Goal: Book appointment/travel/reservation

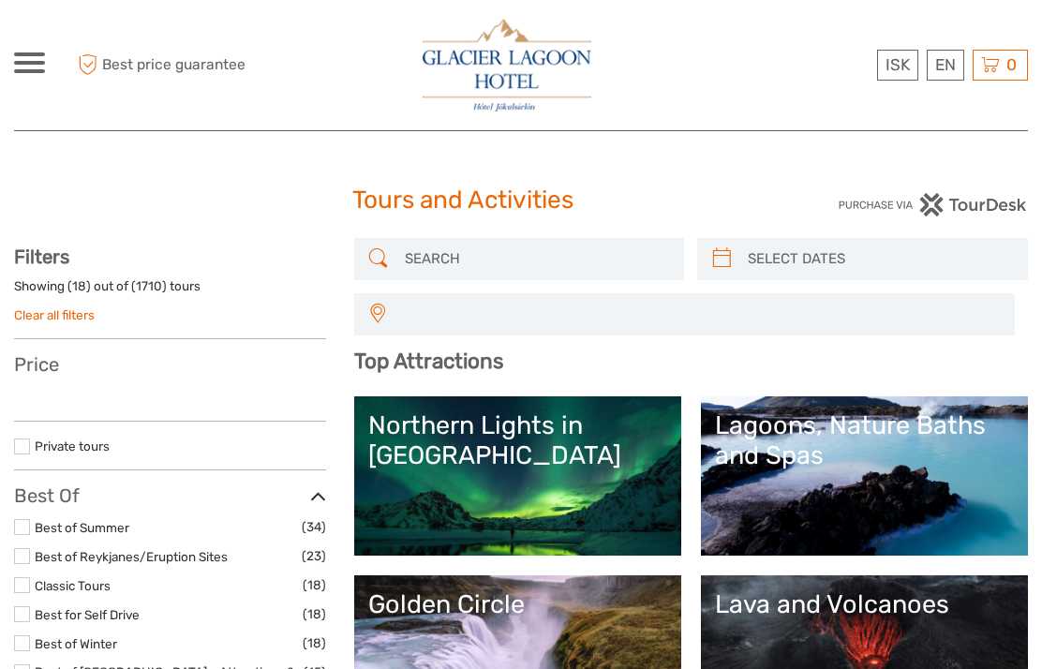
select select
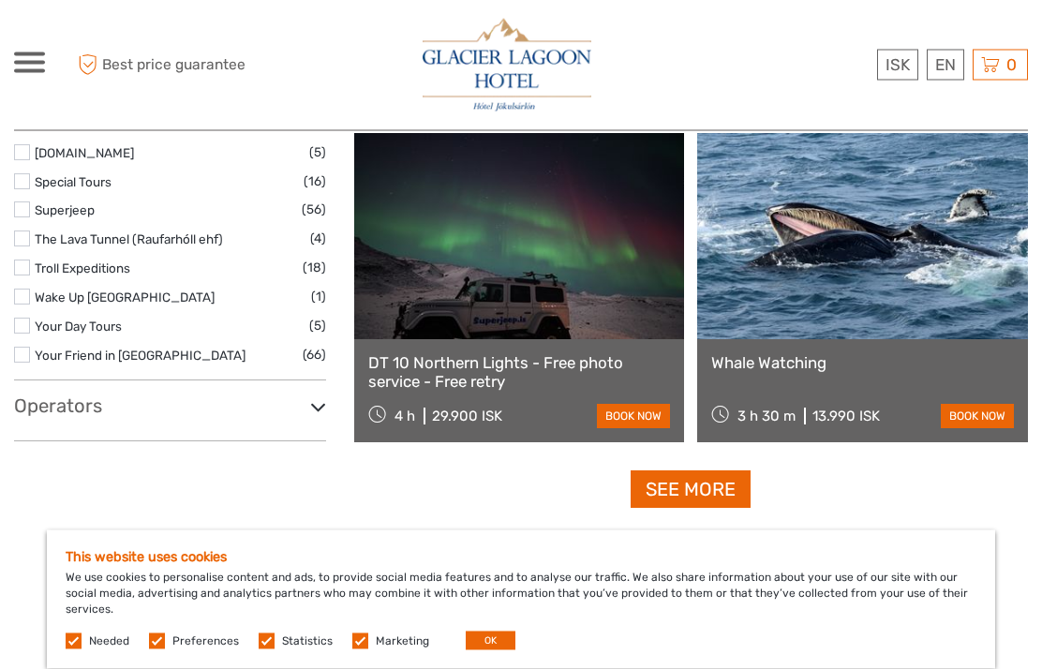
scroll to position [3247, 0]
click at [724, 492] on link "See more" at bounding box center [691, 489] width 120 height 38
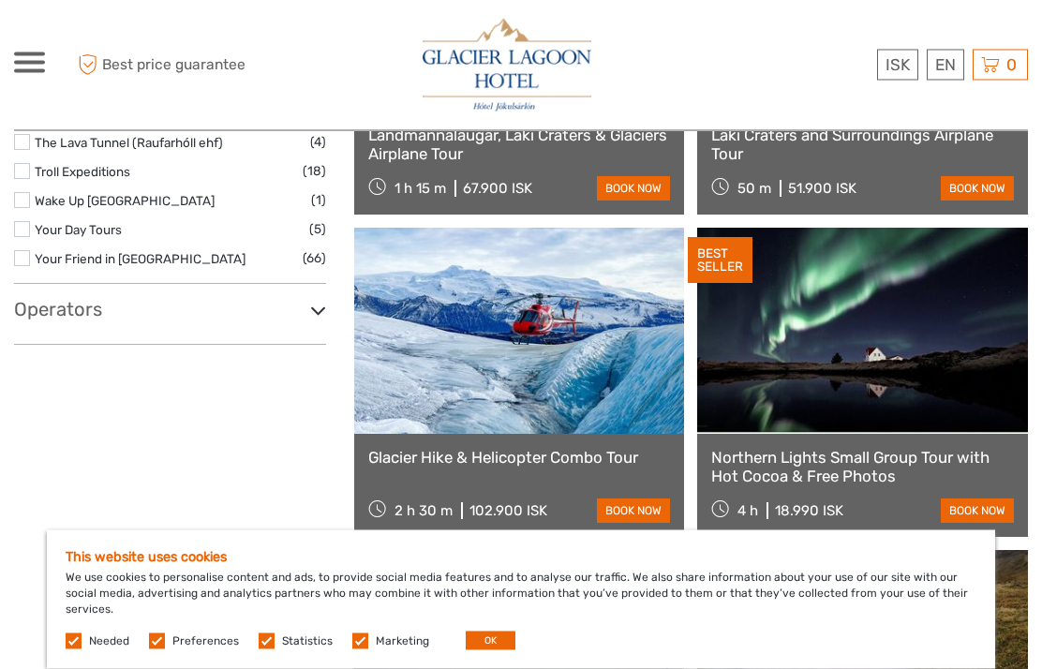
scroll to position [3344, 0]
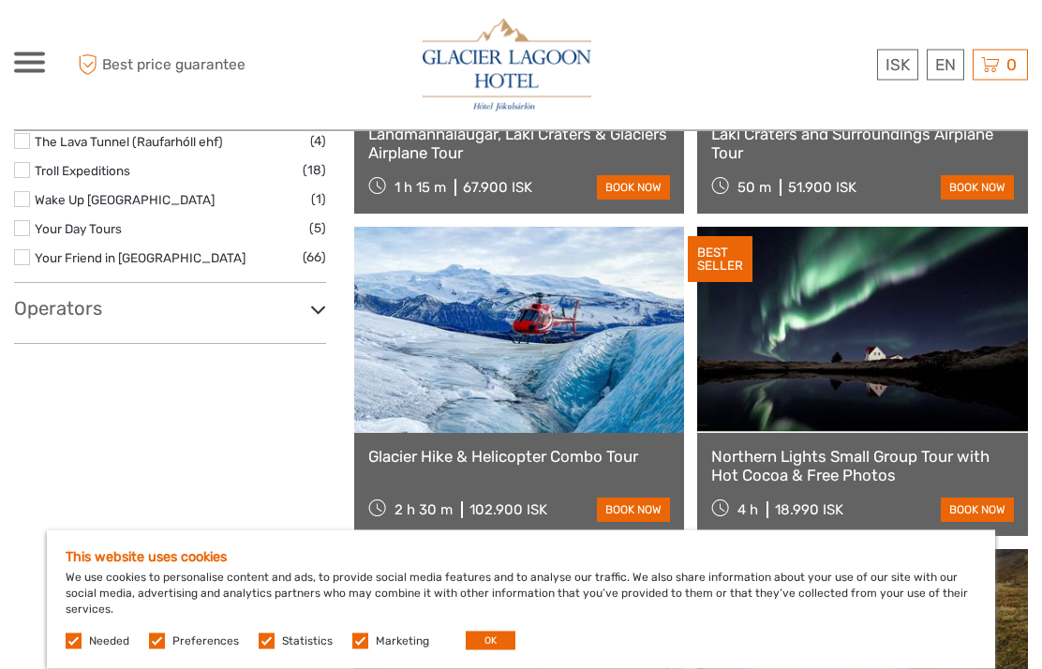
click at [661, 514] on link "book now" at bounding box center [633, 510] width 73 height 24
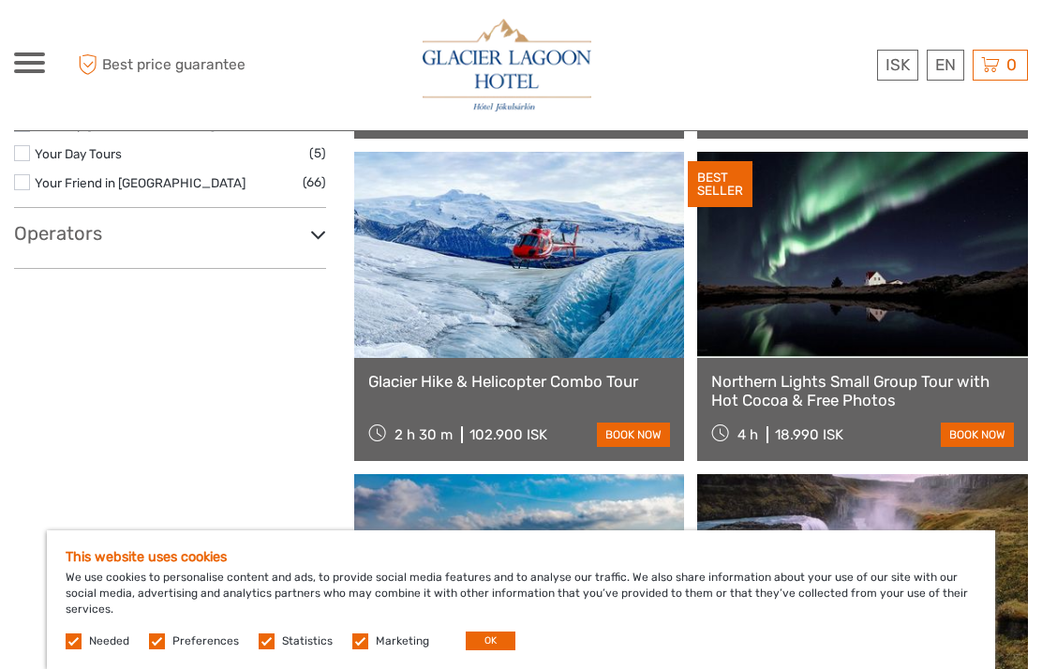
click at [491, 635] on button "OK" at bounding box center [491, 640] width 50 height 19
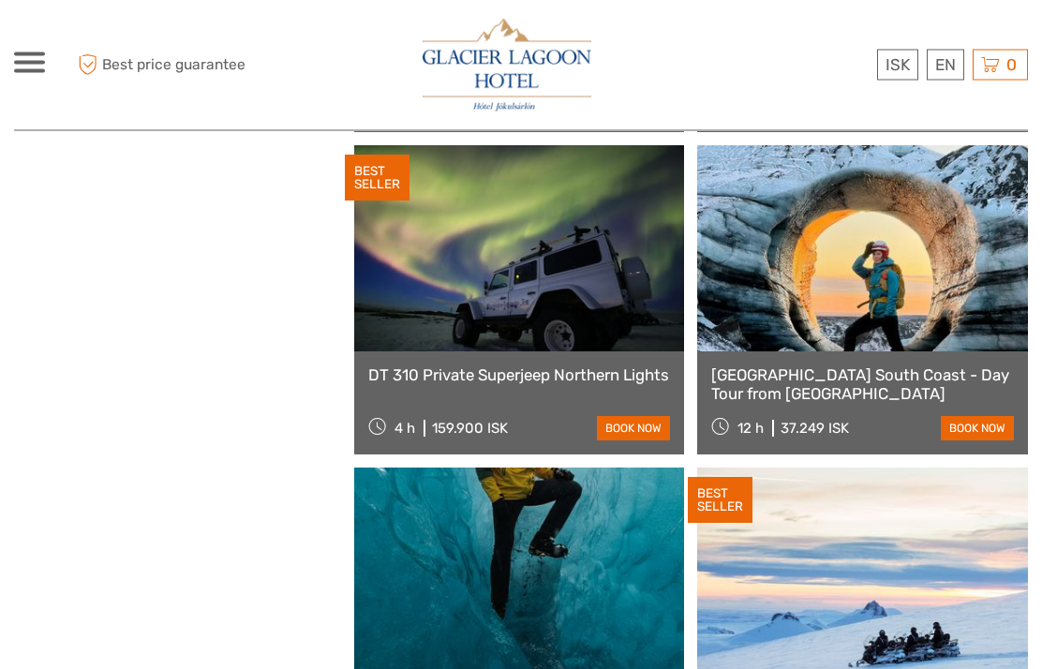
scroll to position [4393, 0]
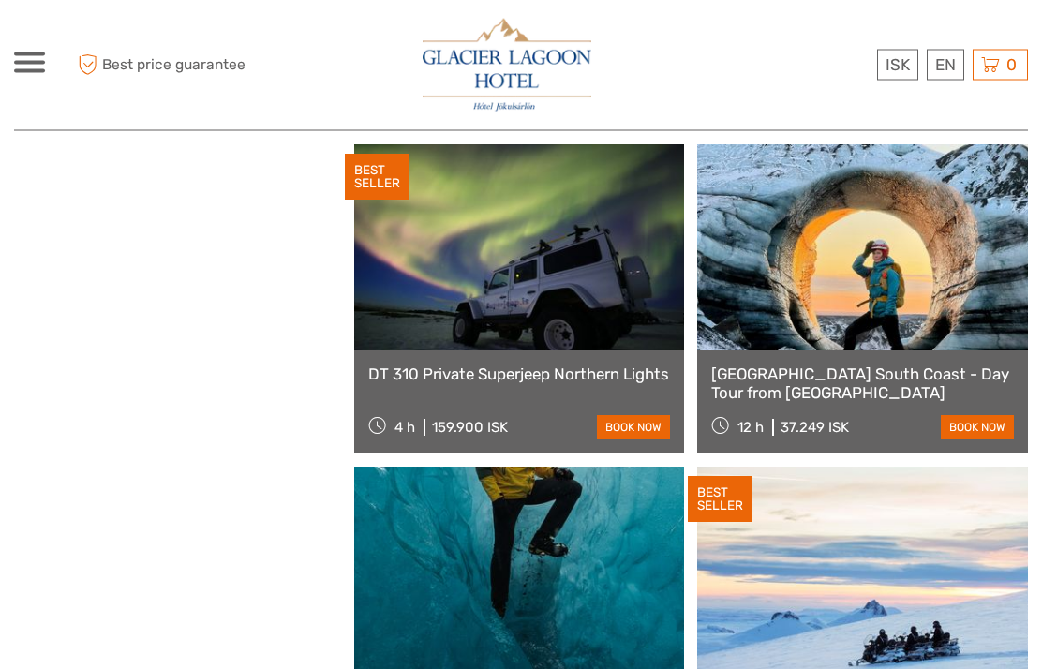
click at [625, 301] on link at bounding box center [519, 248] width 331 height 206
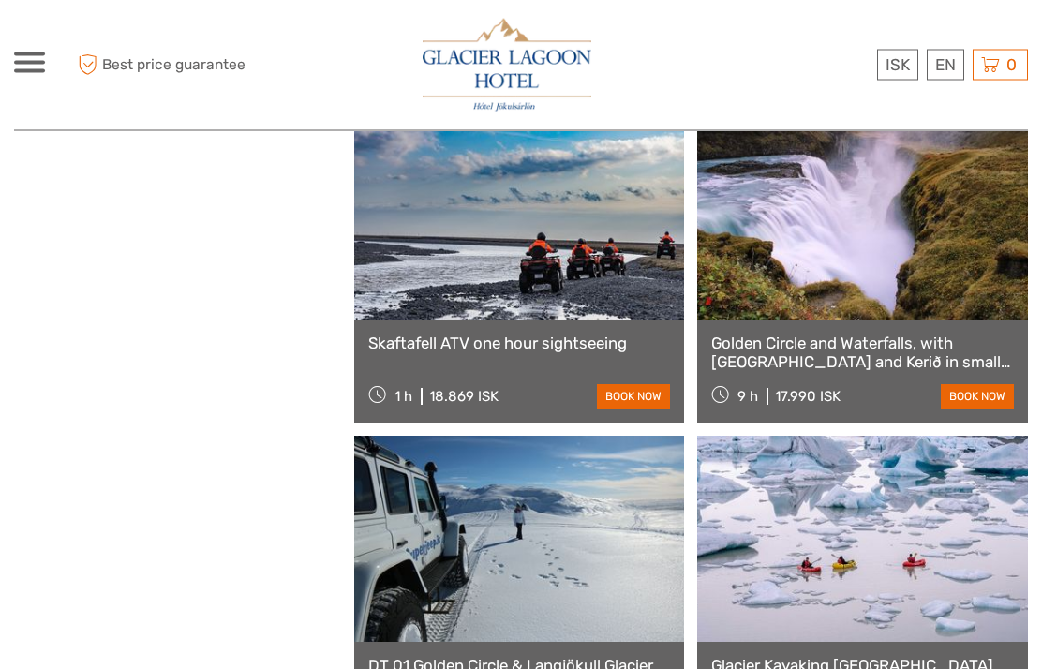
scroll to position [3766, 0]
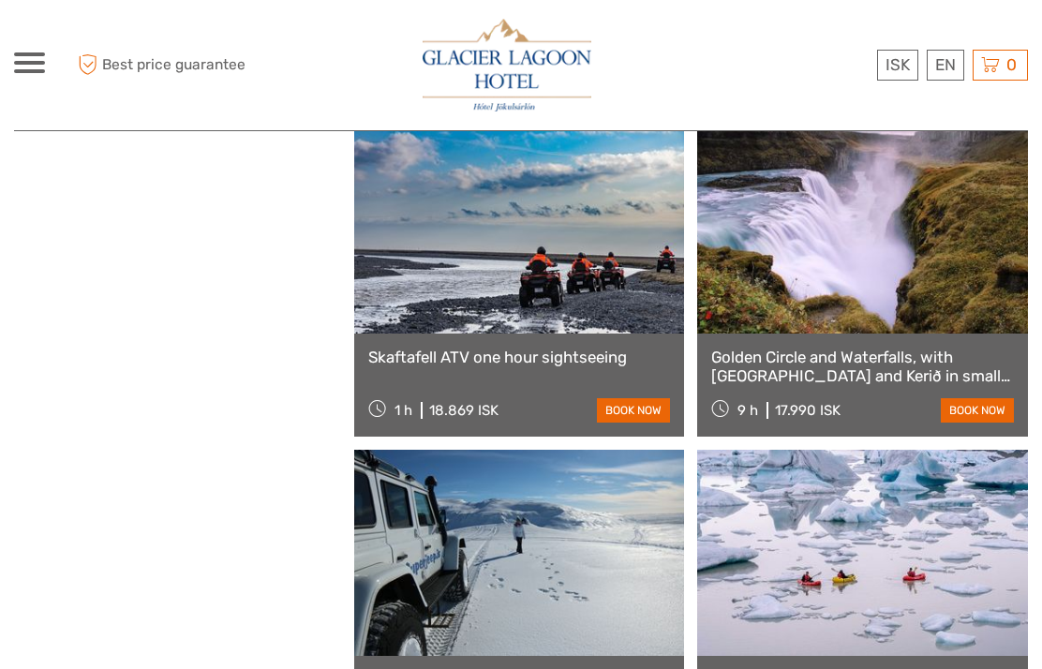
click at [870, 272] on link at bounding box center [862, 230] width 331 height 206
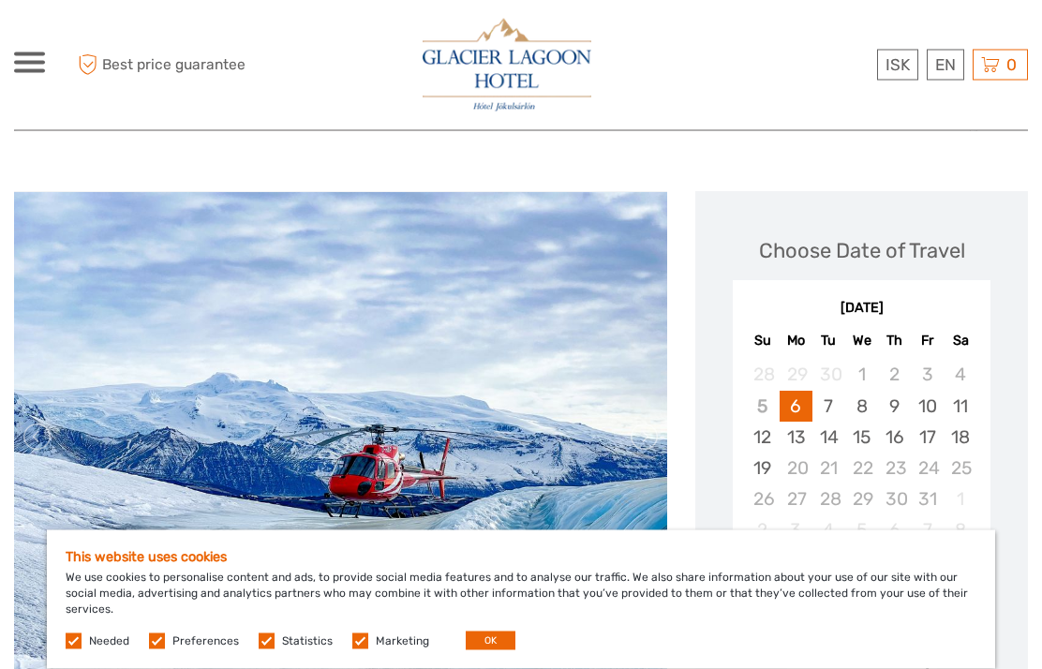
scroll to position [177, 0]
click at [905, 498] on div "30" at bounding box center [894, 498] width 33 height 31
click at [485, 650] on button "OK" at bounding box center [491, 640] width 50 height 19
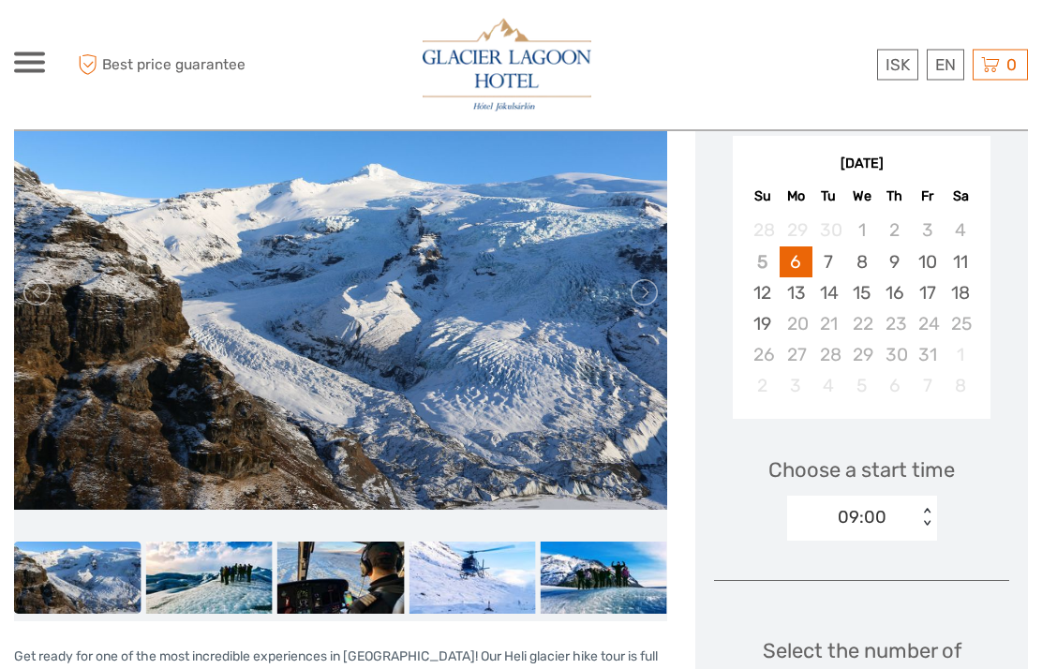
scroll to position [321, 0]
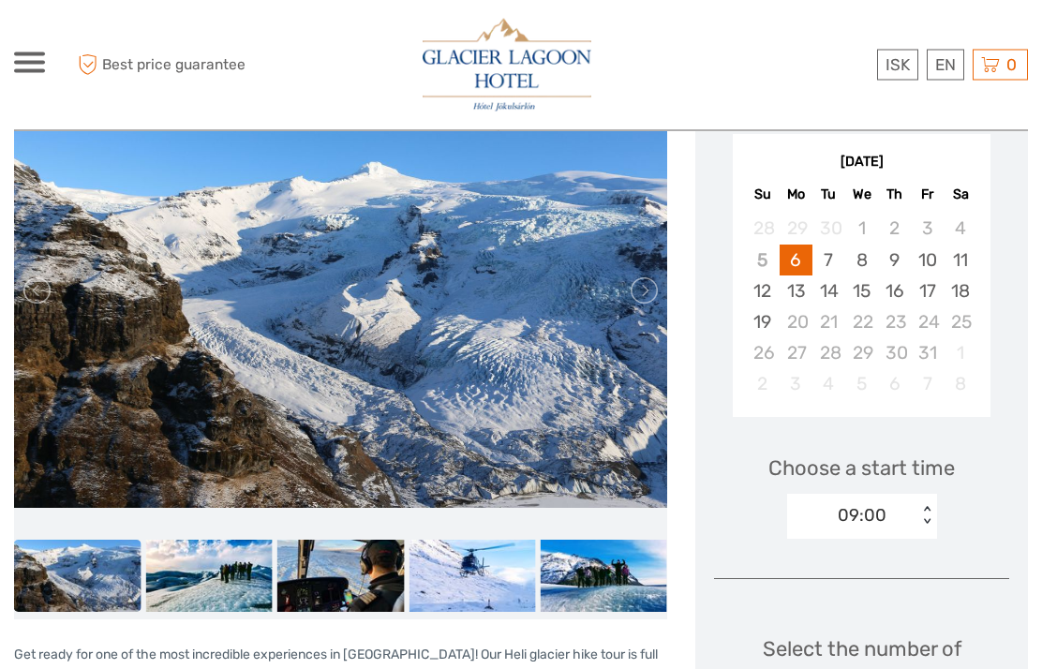
click at [869, 333] on div "22" at bounding box center [861, 322] width 33 height 31
click at [860, 352] on div "29" at bounding box center [861, 353] width 33 height 31
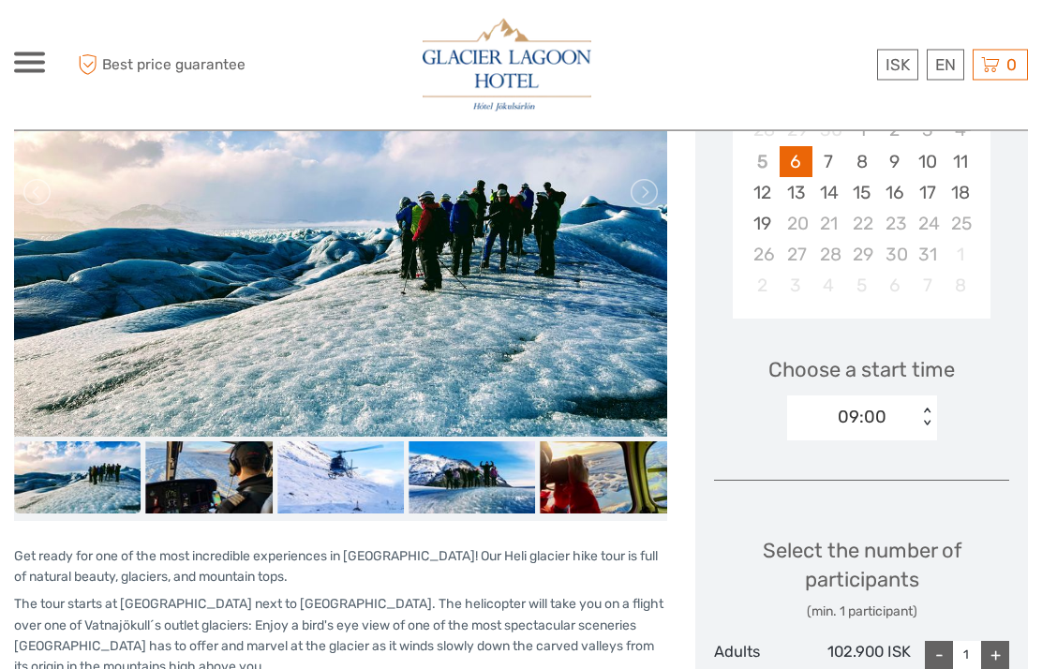
scroll to position [412, 0]
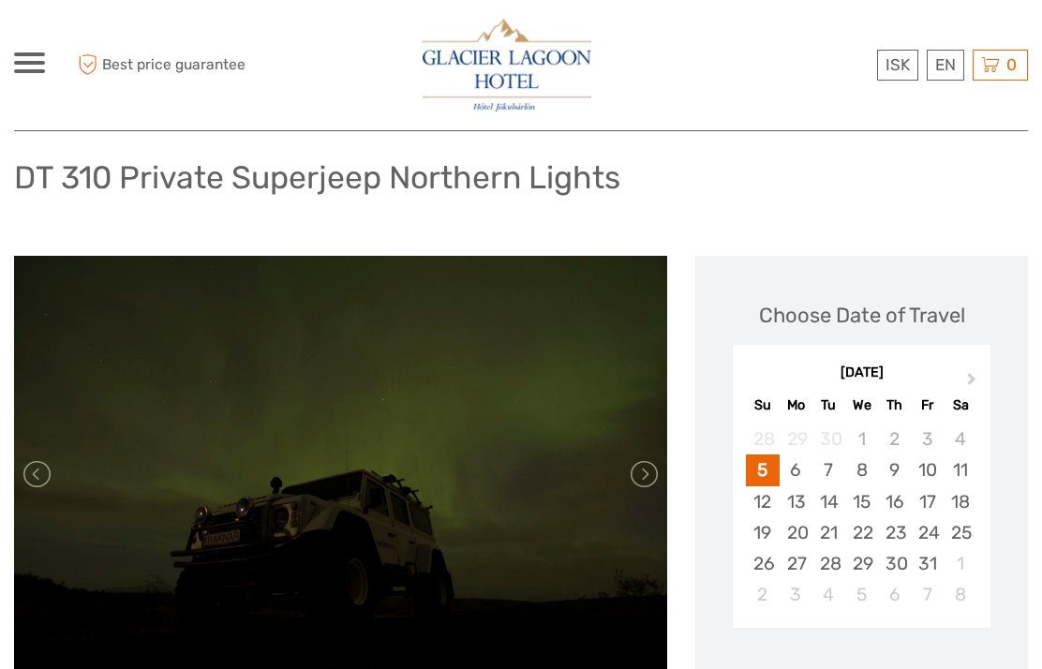
scroll to position [141, 0]
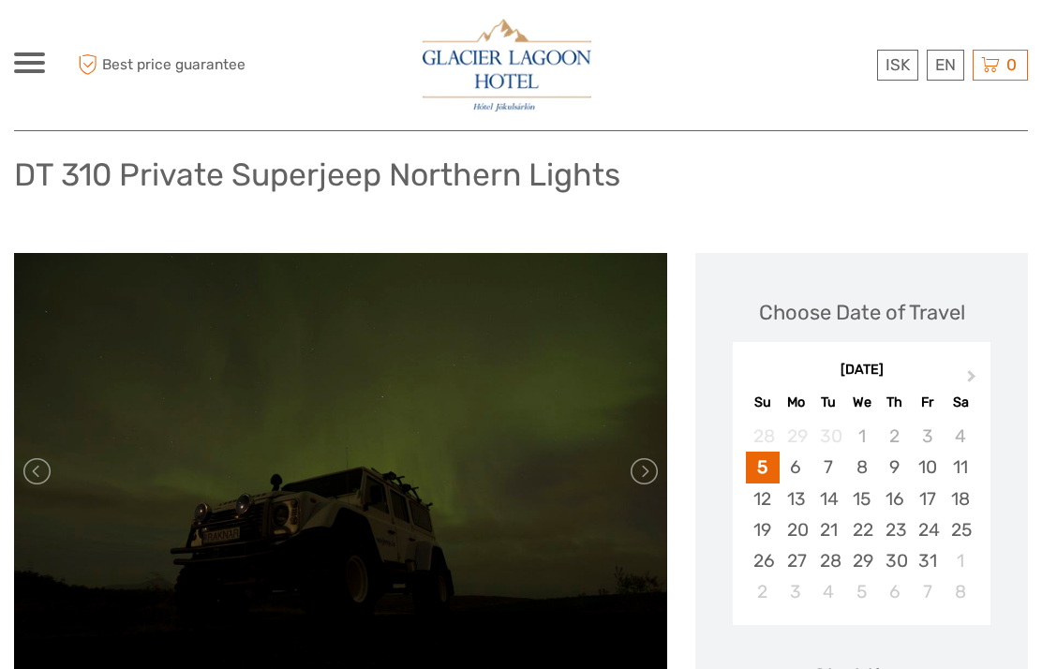
click at [651, 474] on link at bounding box center [643, 471] width 30 height 30
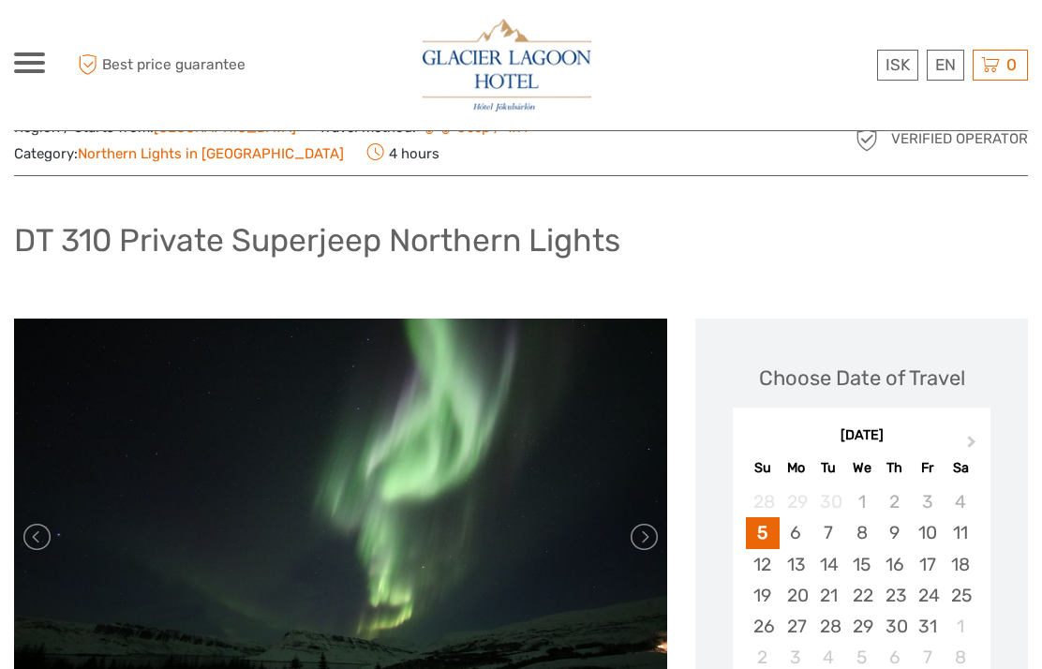
scroll to position [74, 0]
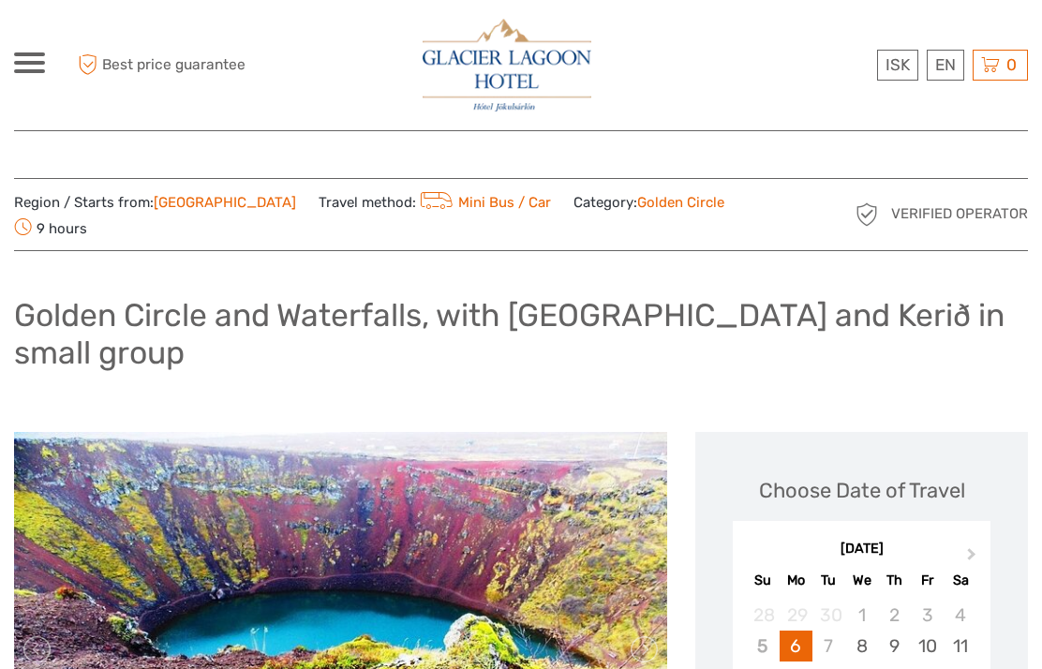
click at [444, 208] on link "Mini Bus / Car" at bounding box center [483, 202] width 135 height 17
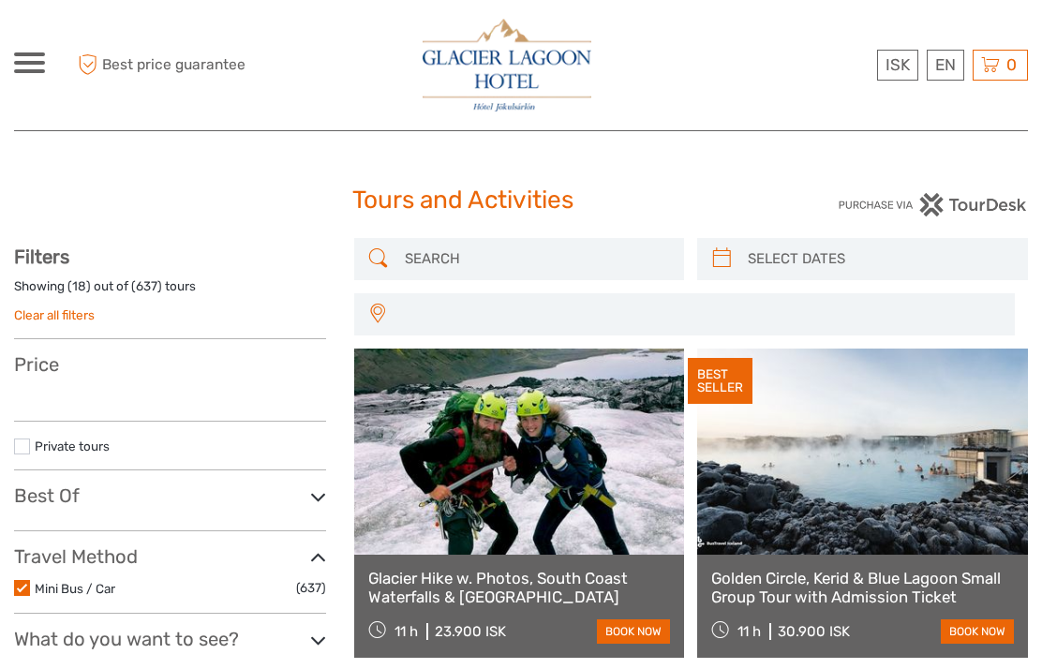
select select
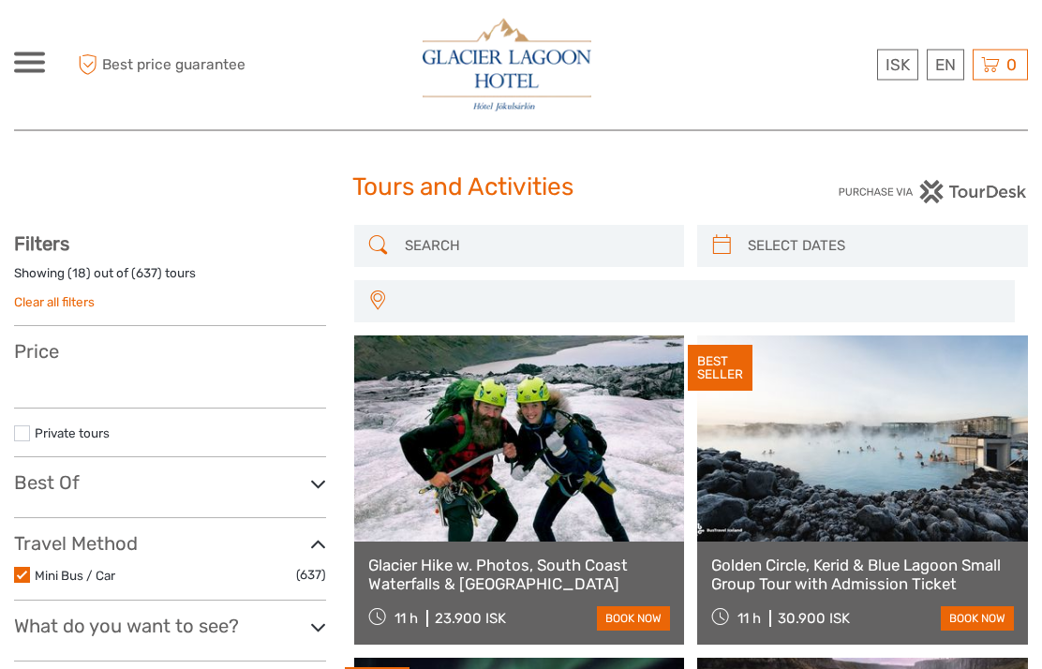
select select
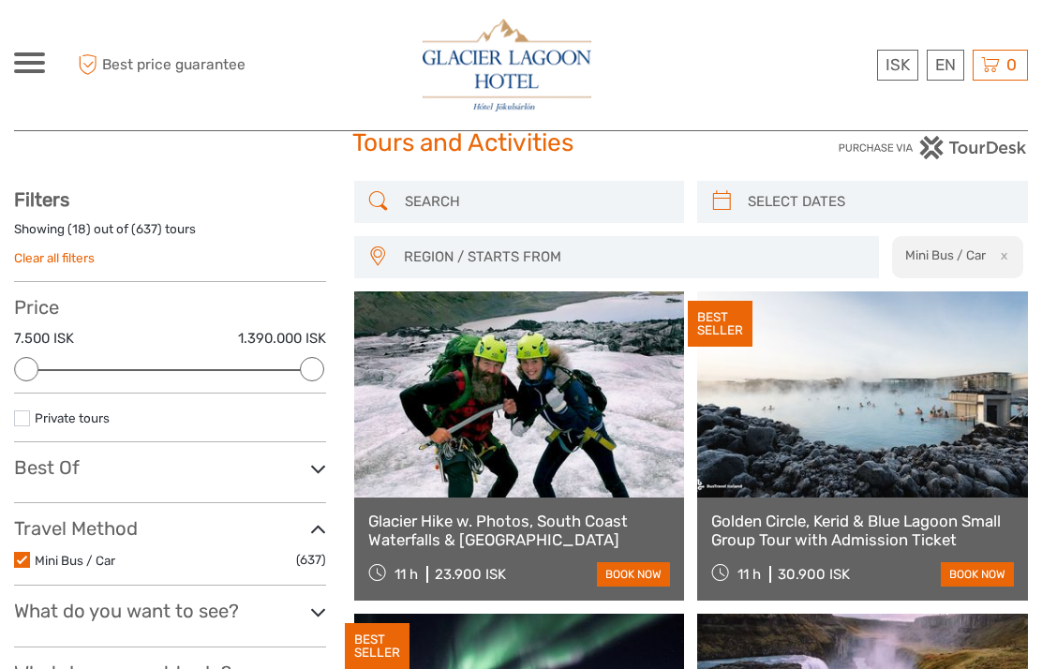
click at [35, 413] on link "Private tours" at bounding box center [72, 417] width 75 height 15
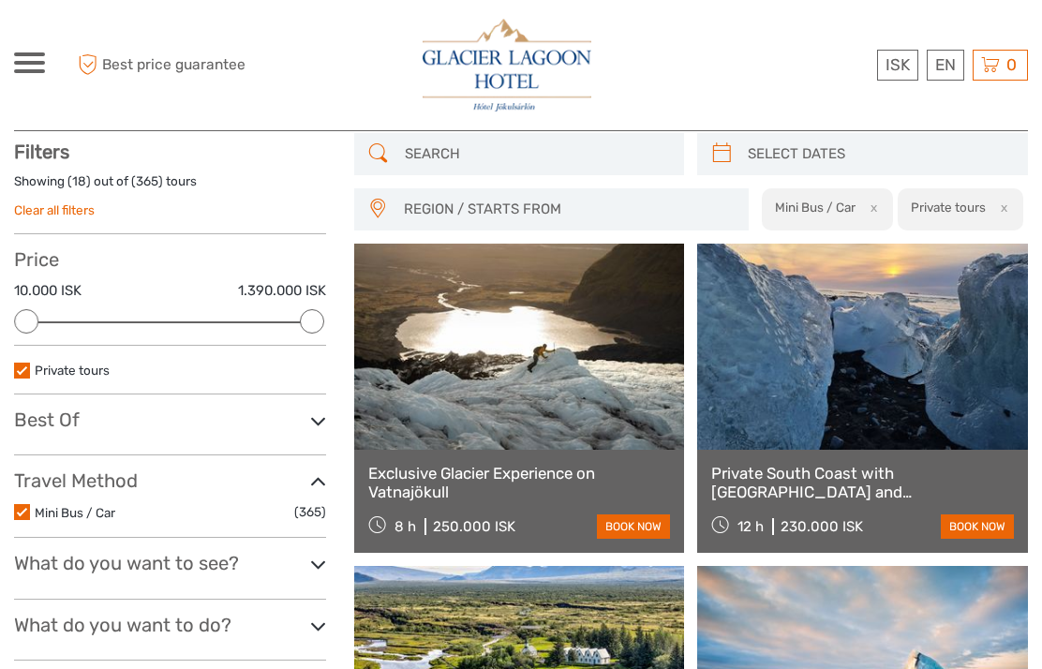
scroll to position [106, 0]
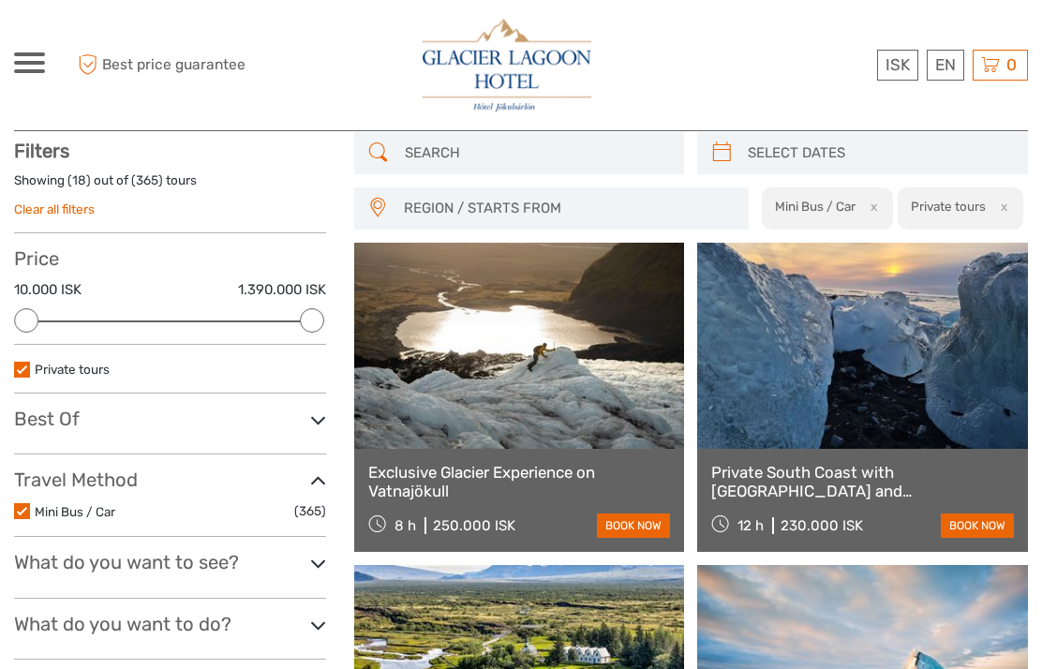
click at [36, 505] on link "Mini Bus / Car" at bounding box center [75, 511] width 81 height 15
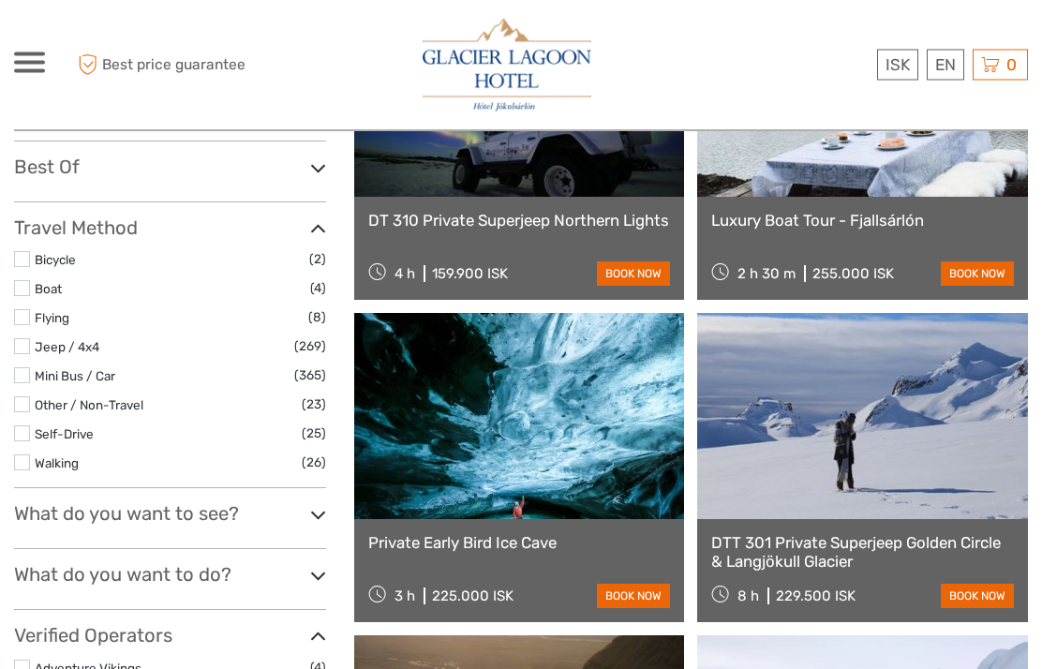
scroll to position [359, 0]
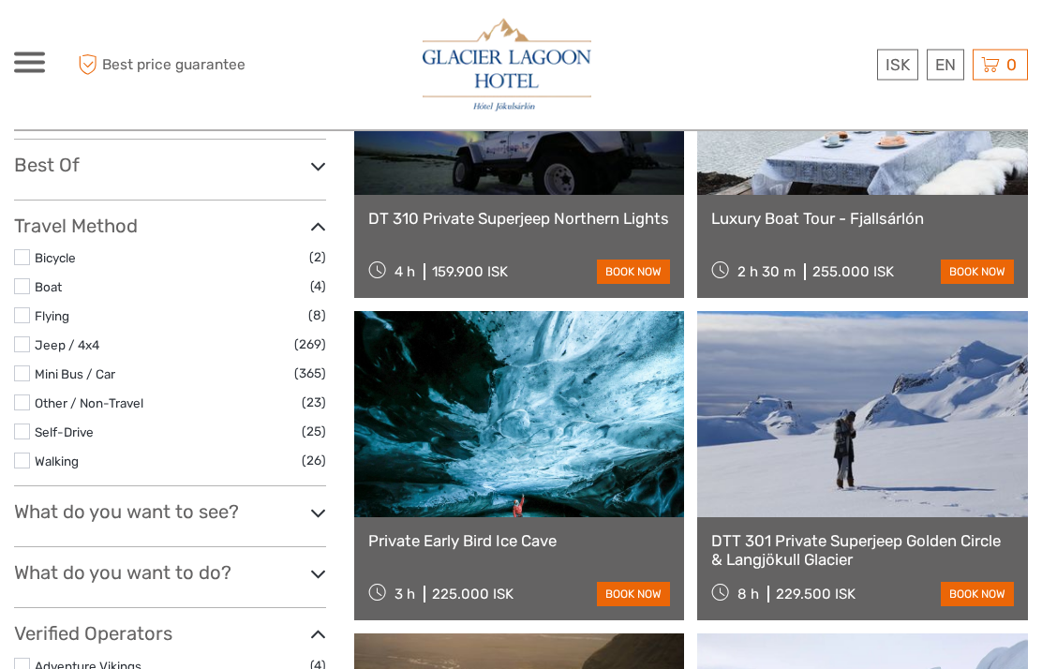
click at [914, 442] on link at bounding box center [862, 415] width 331 height 206
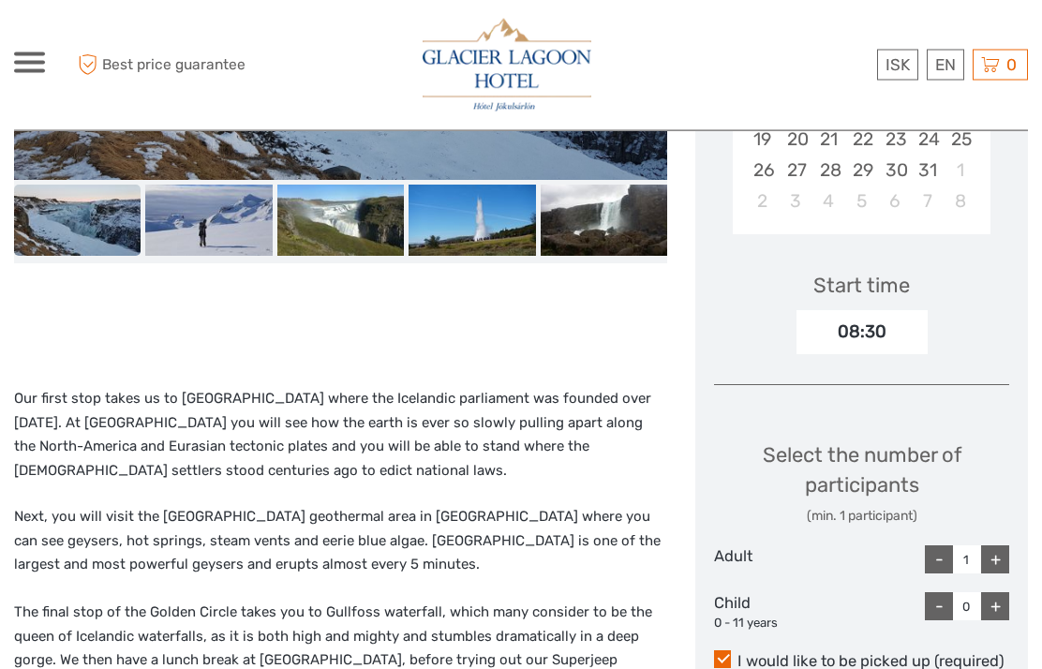
scroll to position [531, 0]
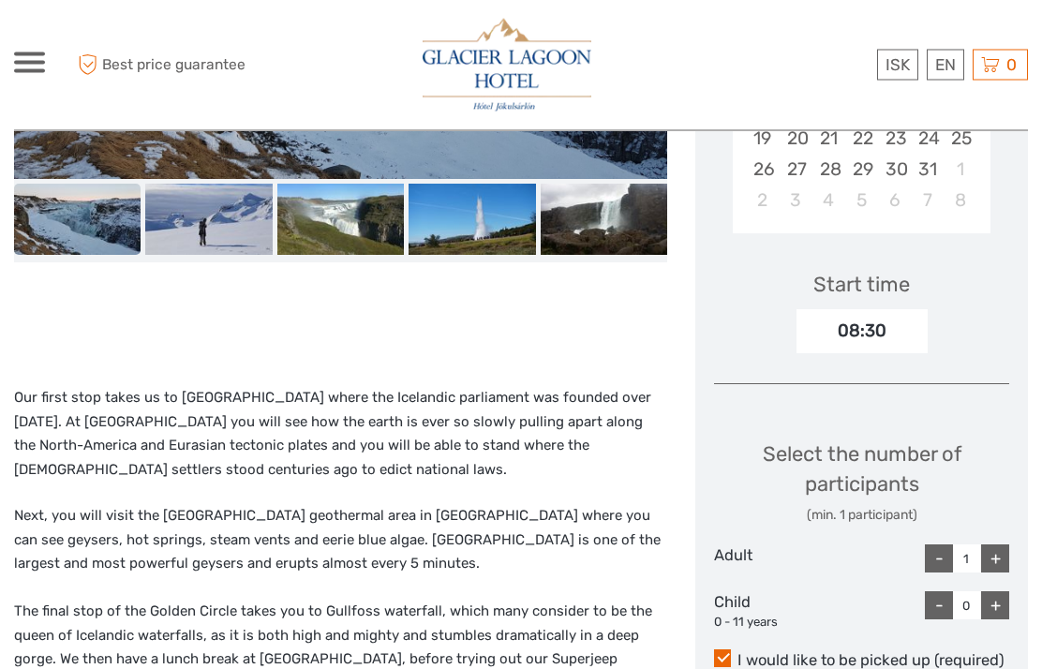
click at [999, 549] on div "+" at bounding box center [995, 559] width 28 height 28
type input "2"
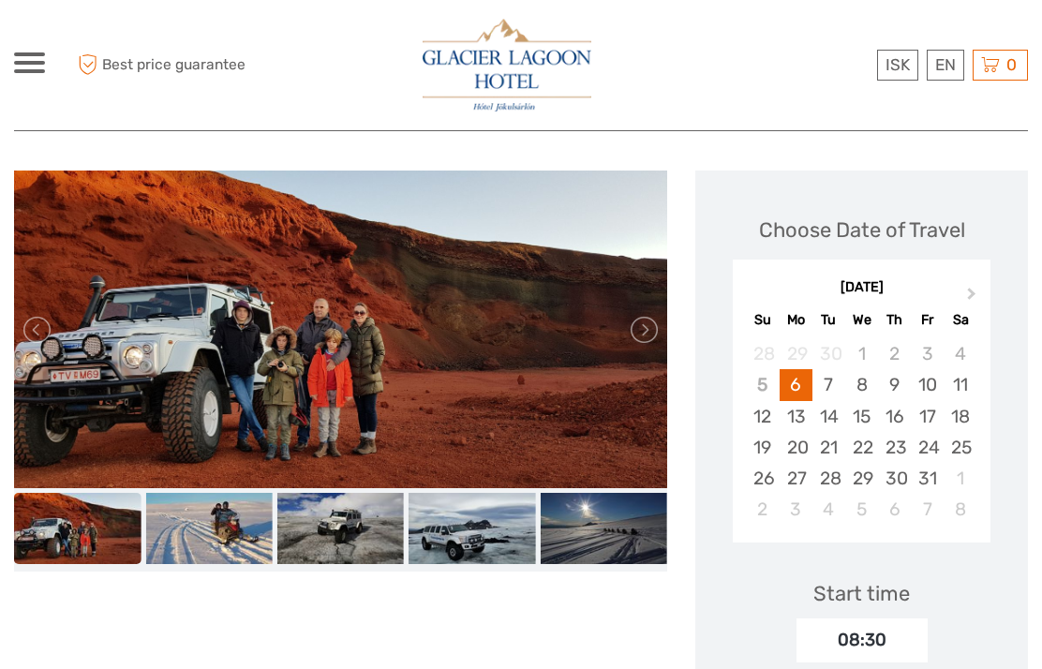
scroll to position [221, 0]
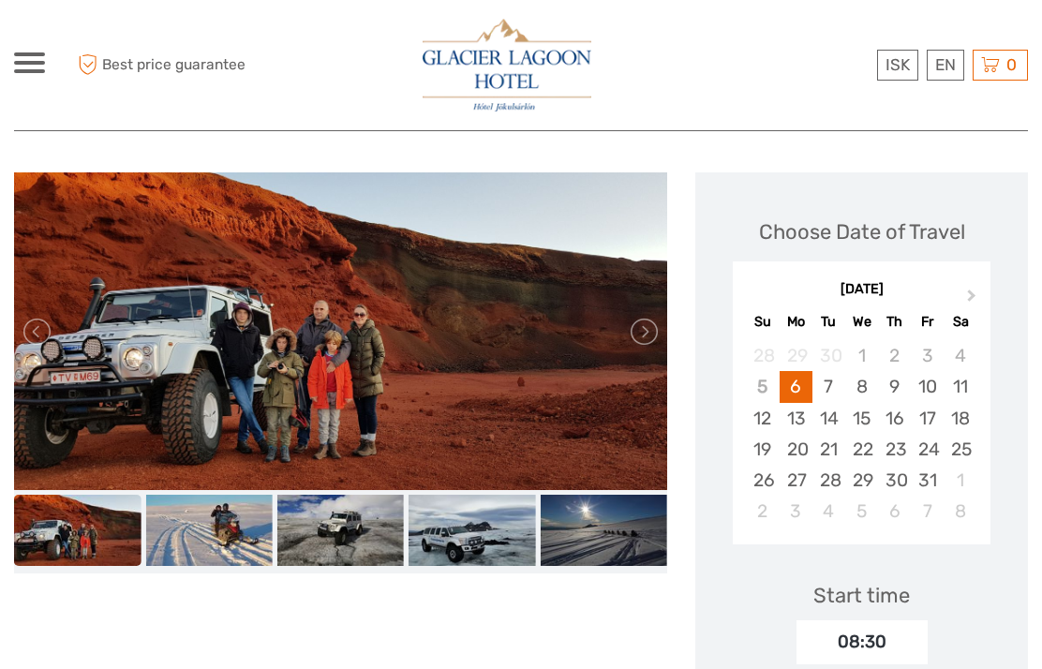
click at [646, 334] on link at bounding box center [643, 332] width 30 height 30
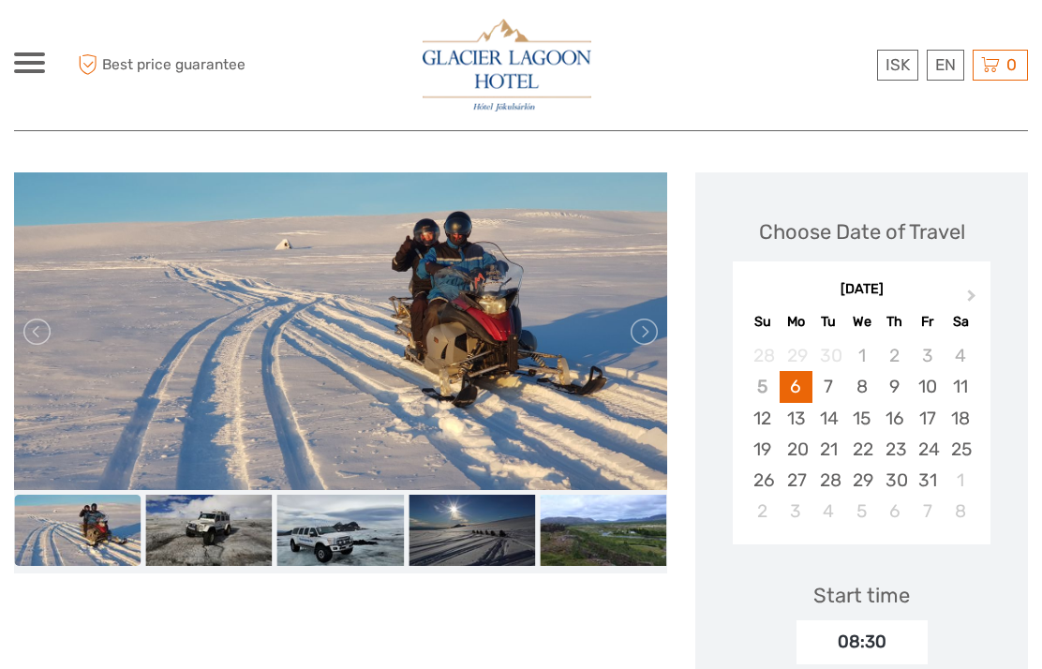
click at [643, 325] on link at bounding box center [643, 332] width 30 height 30
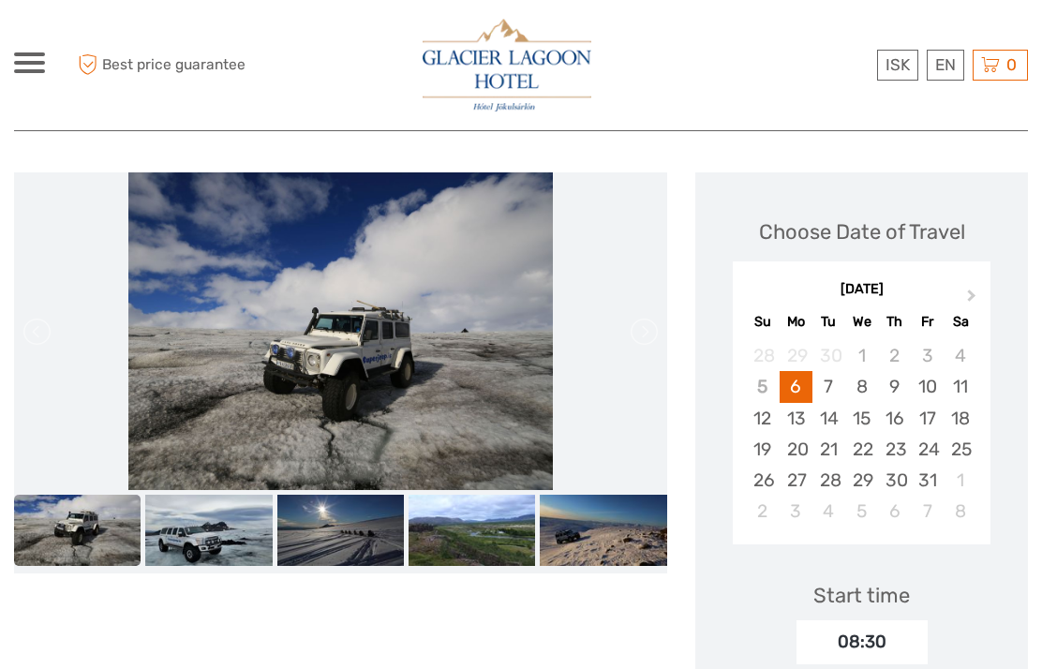
click at [652, 327] on link at bounding box center [643, 332] width 30 height 30
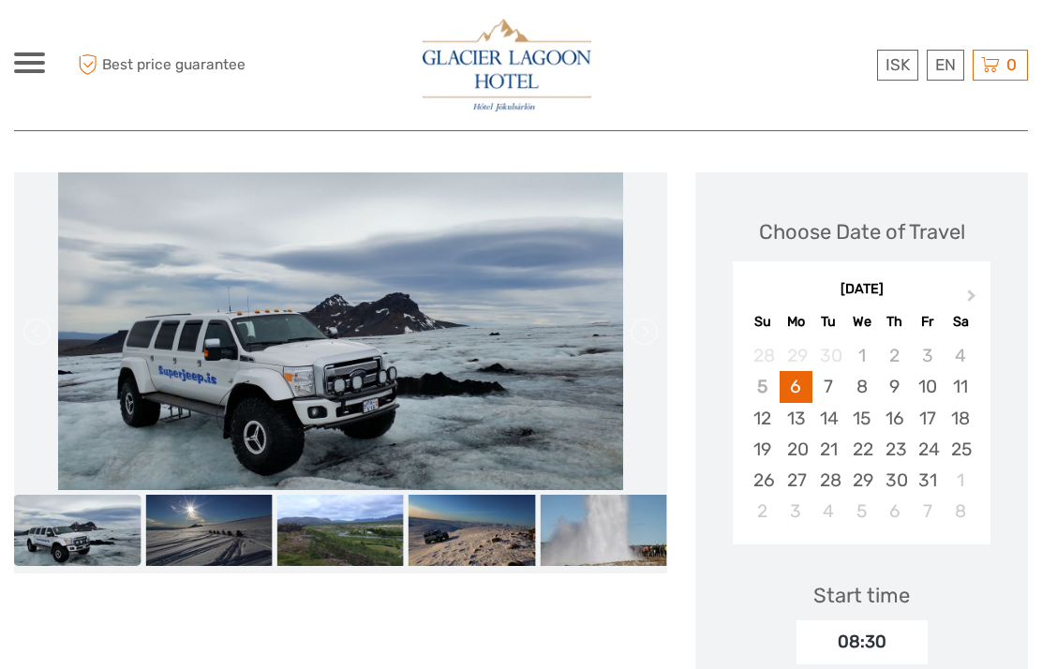
click at [647, 334] on link at bounding box center [643, 332] width 30 height 30
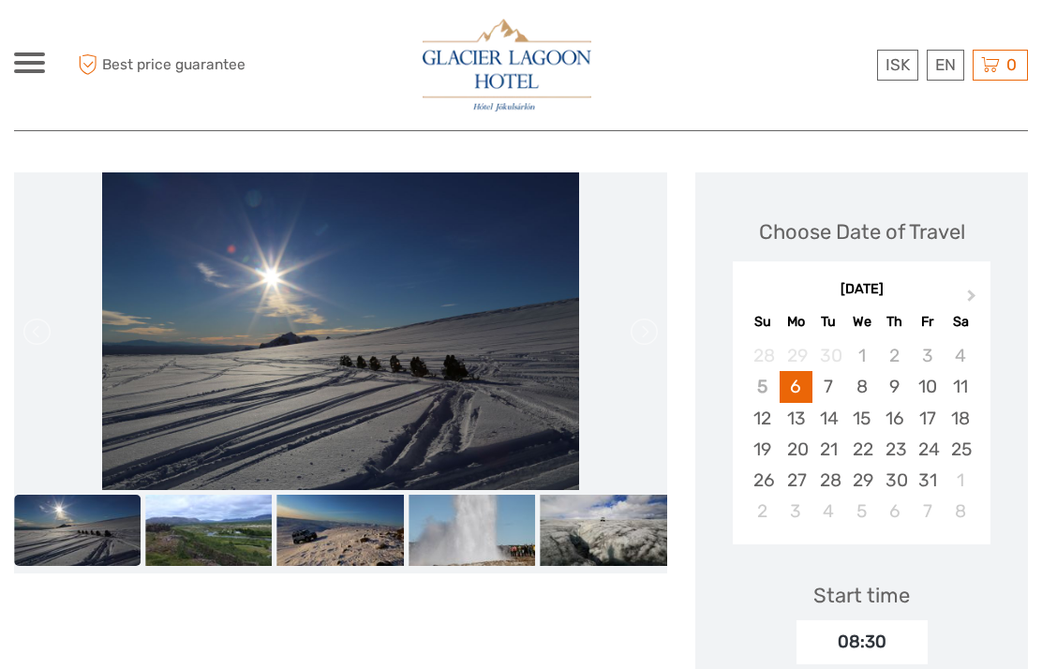
click at [649, 330] on link at bounding box center [643, 332] width 30 height 30
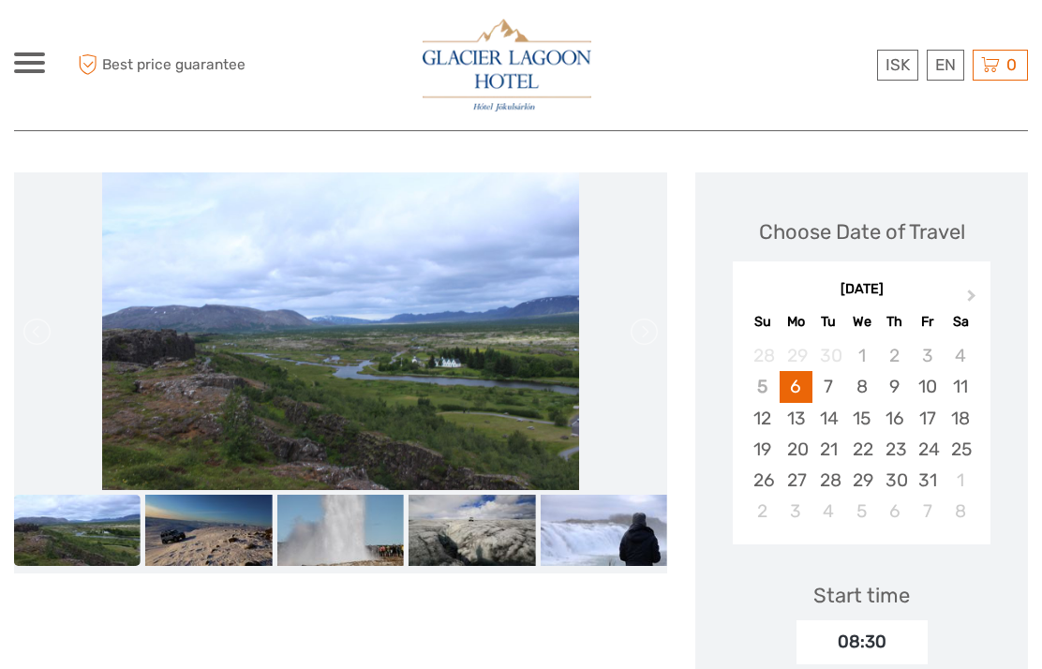
click at [650, 329] on link at bounding box center [643, 332] width 30 height 30
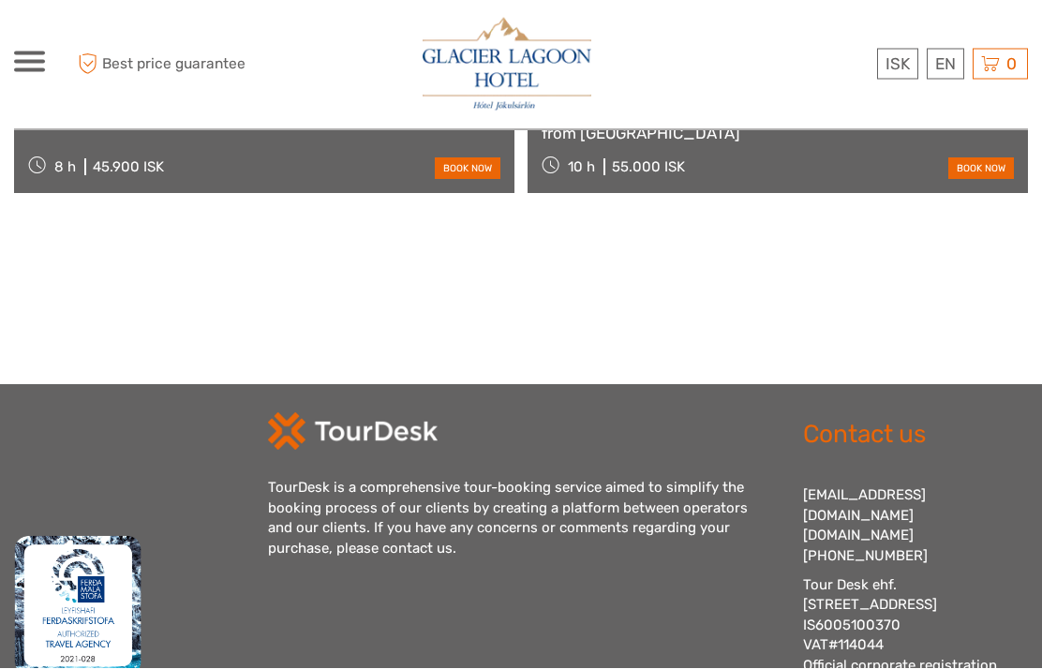
scroll to position [3250, 0]
